Goal: Navigation & Orientation: Find specific page/section

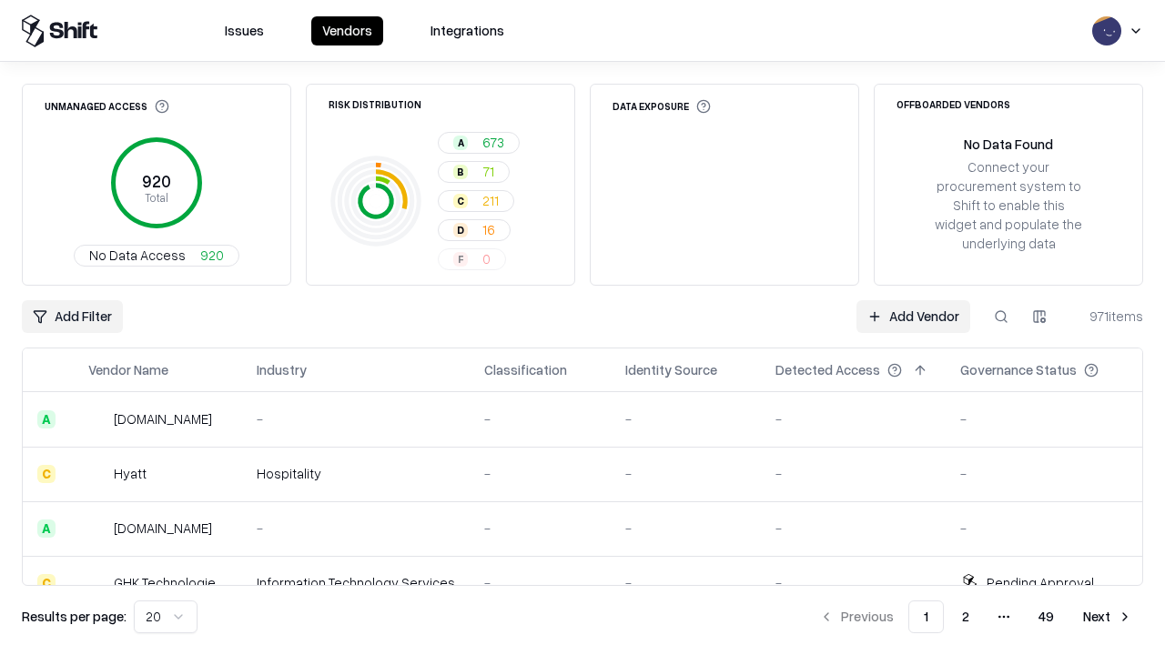
click at [166, 617] on html "Issues Vendors Integrations Unmanaged Access 920 Total No Data Access 920 Risk …" at bounding box center [582, 327] width 1165 height 655
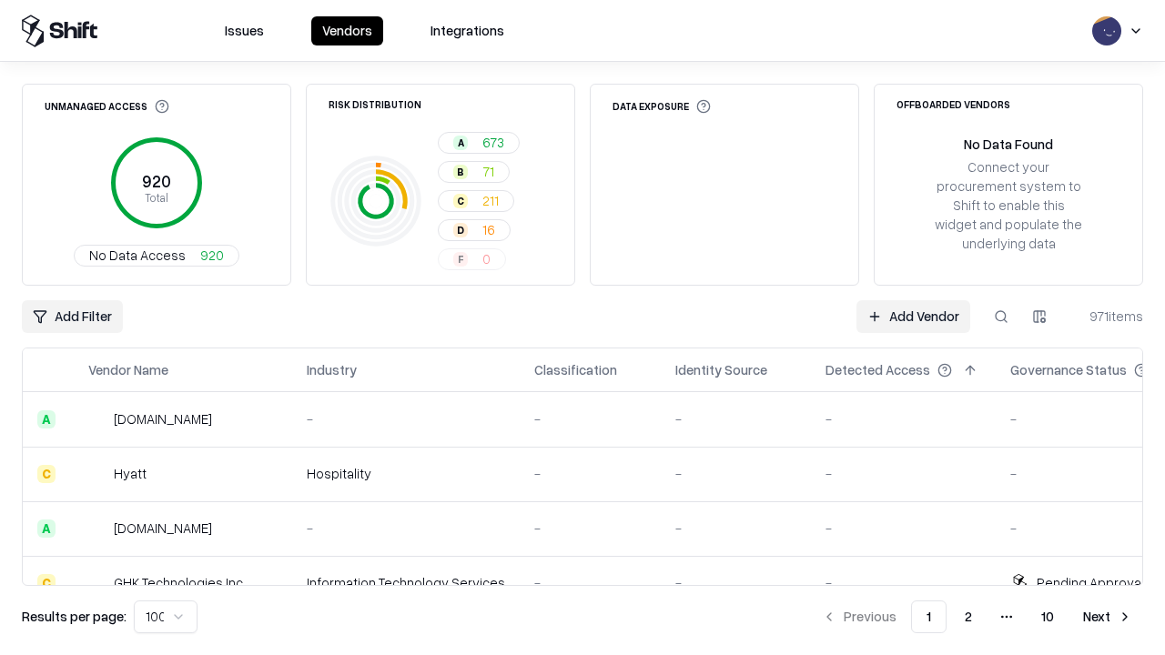
click at [1107, 617] on button "Next" at bounding box center [1107, 617] width 71 height 33
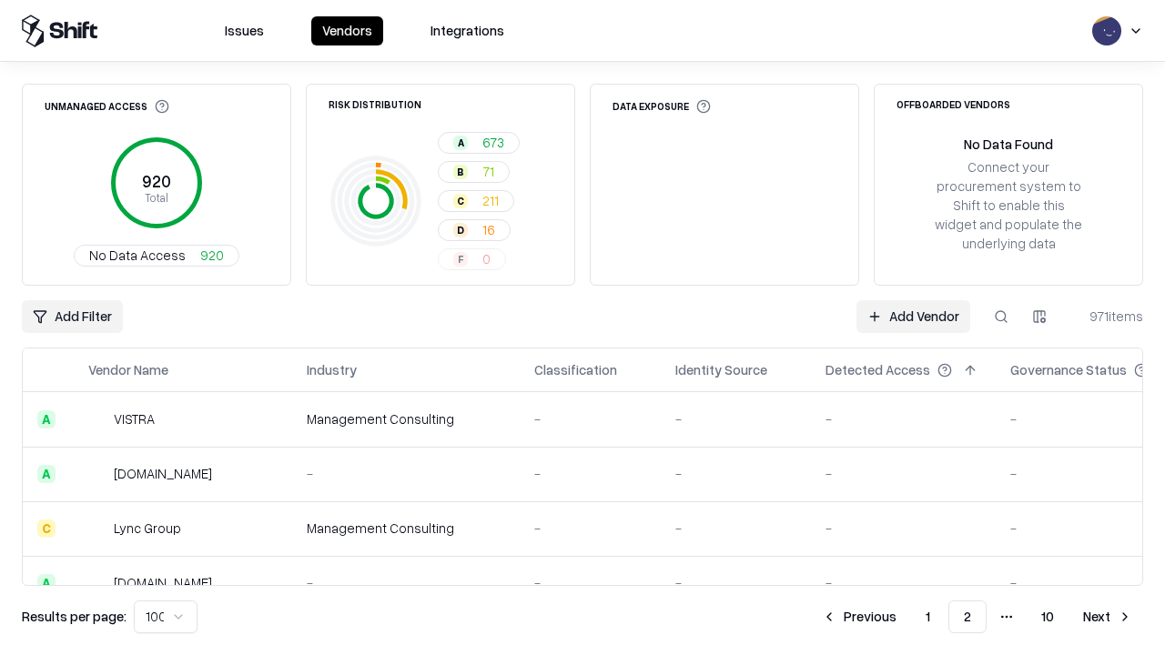
click at [1107, 617] on button "Next" at bounding box center [1107, 617] width 71 height 33
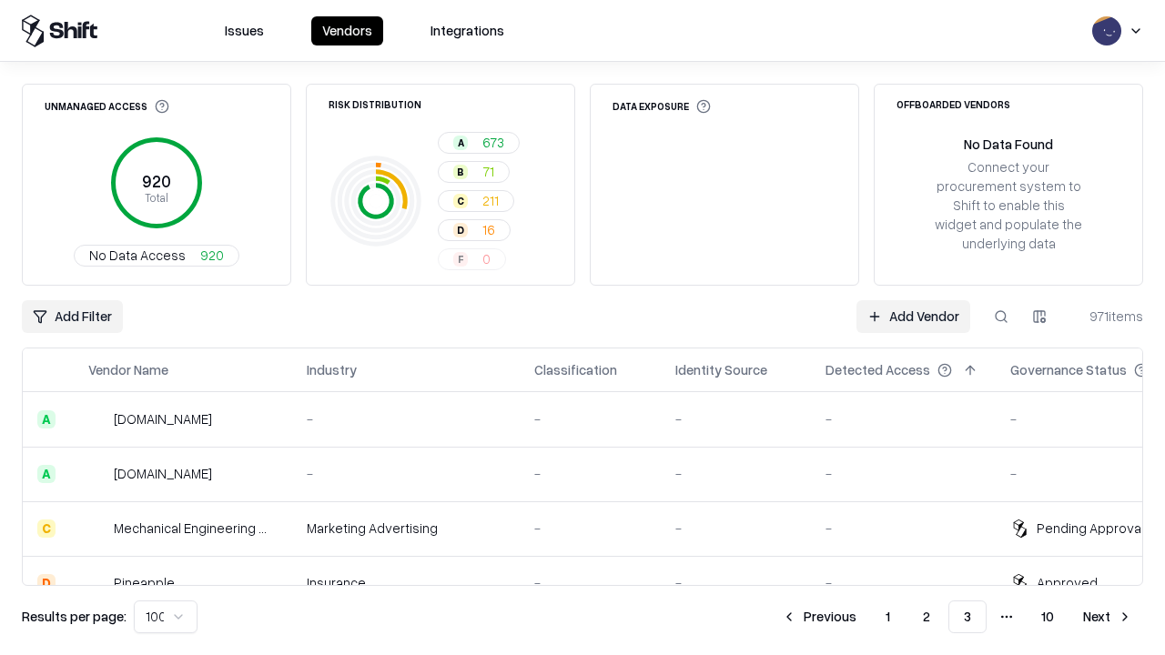
click at [1107, 617] on button "Next" at bounding box center [1107, 617] width 71 height 33
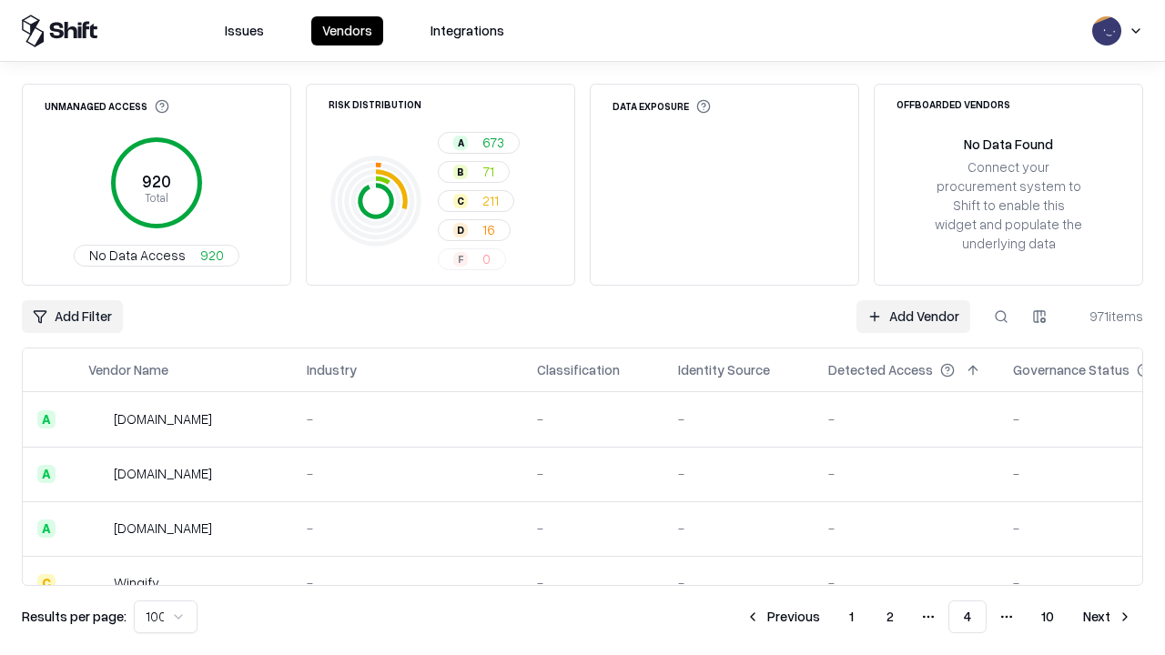
click at [1107, 617] on button "Next" at bounding box center [1107, 617] width 71 height 33
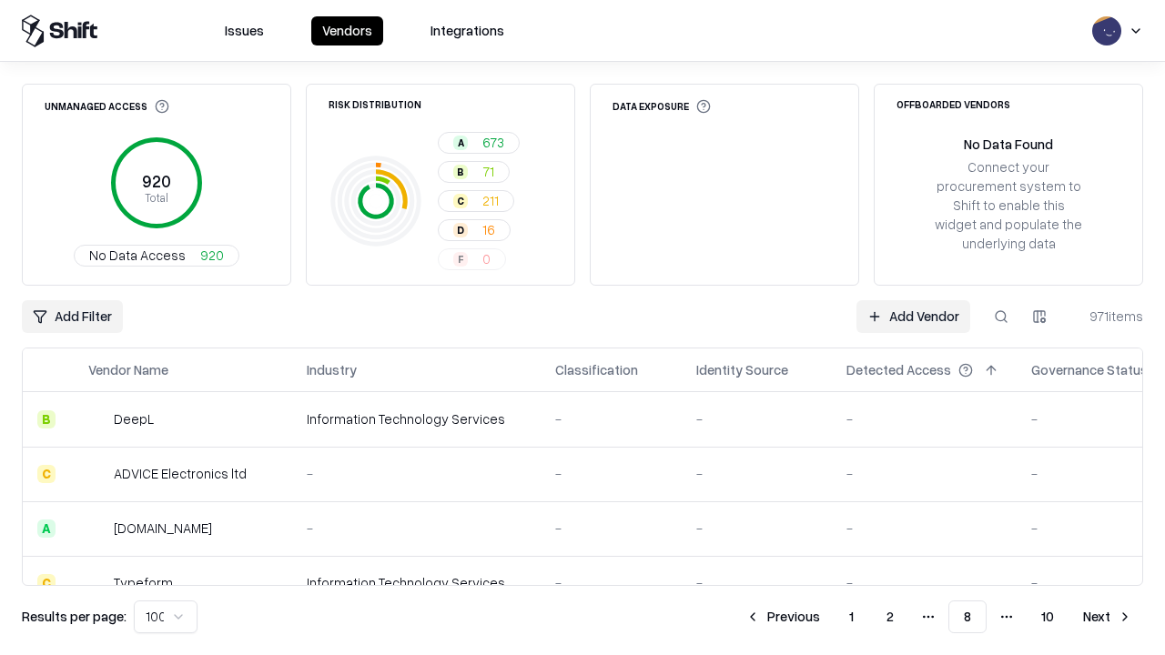
click at [1107, 617] on button "Next" at bounding box center [1107, 617] width 71 height 33
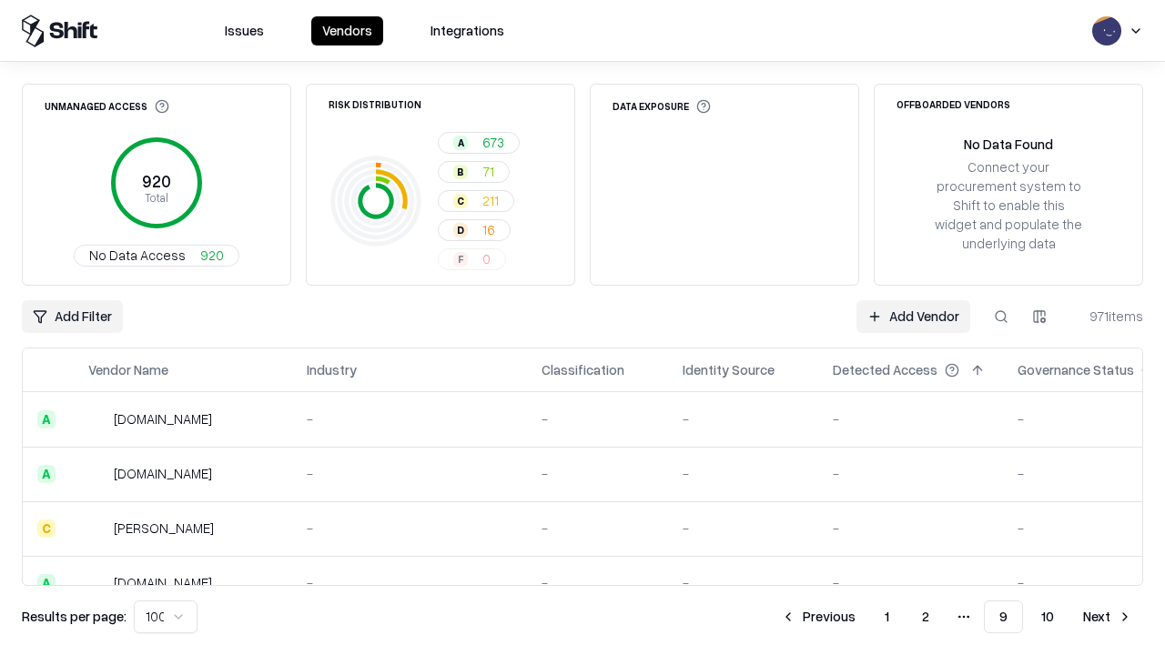
click at [1107, 617] on button "Next" at bounding box center [1107, 617] width 71 height 33
click at [859, 617] on button "Previous" at bounding box center [859, 617] width 96 height 33
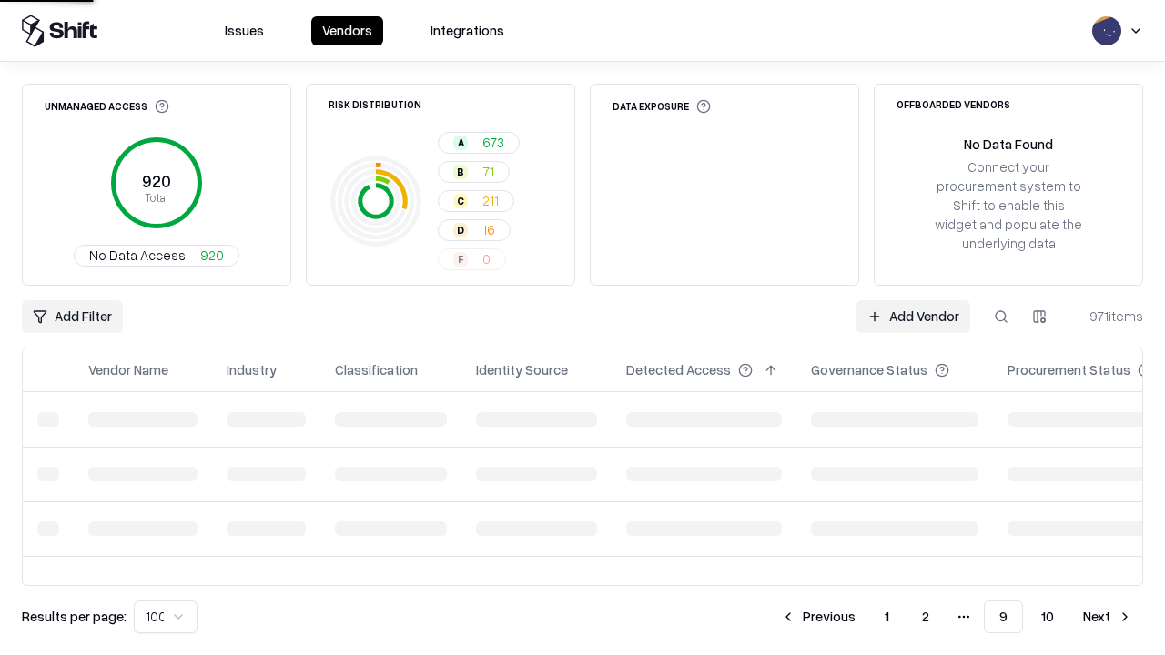
click at [818, 617] on button "Previous" at bounding box center [818, 617] width 96 height 33
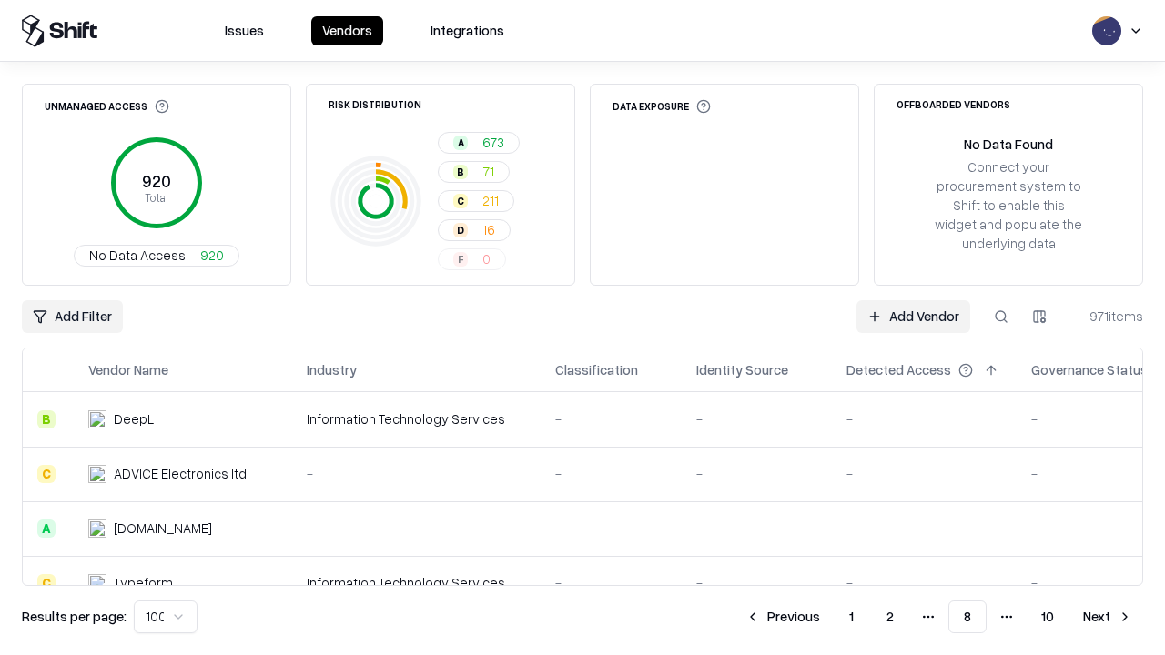
click at [783, 617] on button "Previous" at bounding box center [782, 617] width 96 height 33
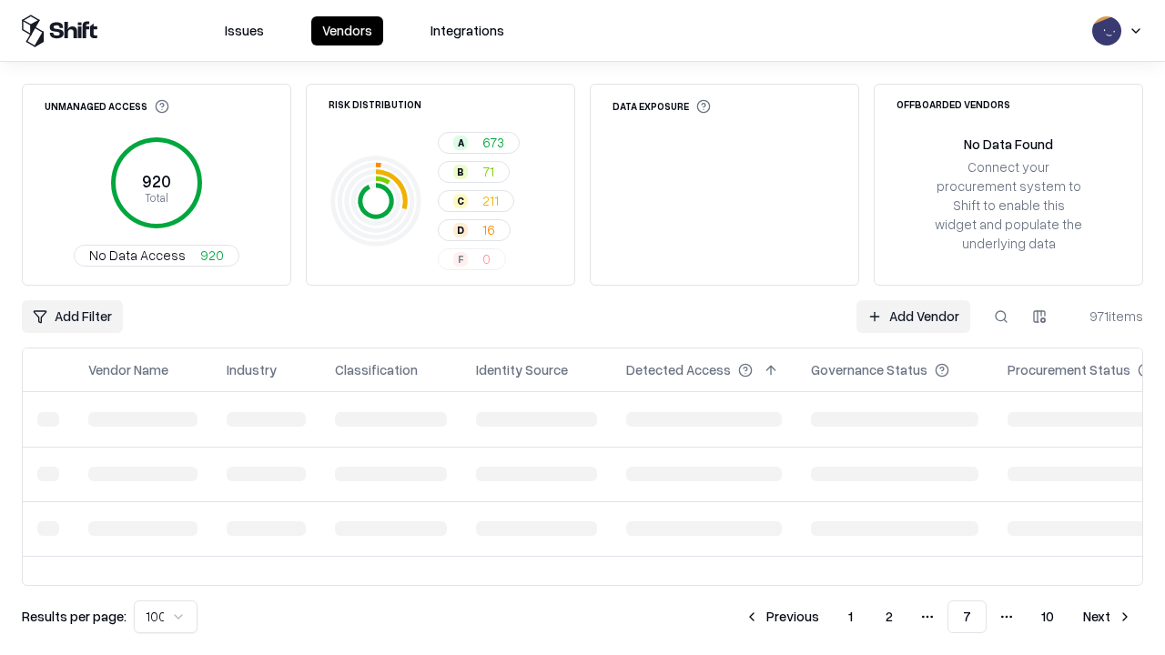
click at [782, 617] on button "Previous" at bounding box center [781, 617] width 96 height 33
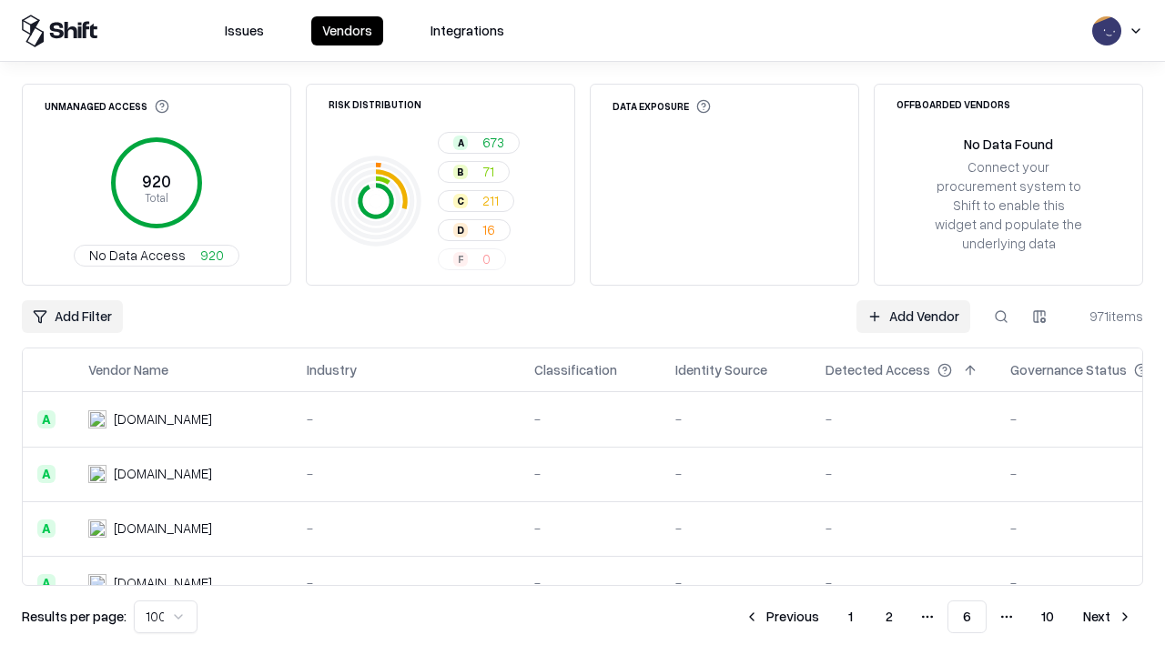
click at [782, 617] on button "Previous" at bounding box center [781, 617] width 96 height 33
